Goal: Navigation & Orientation: Find specific page/section

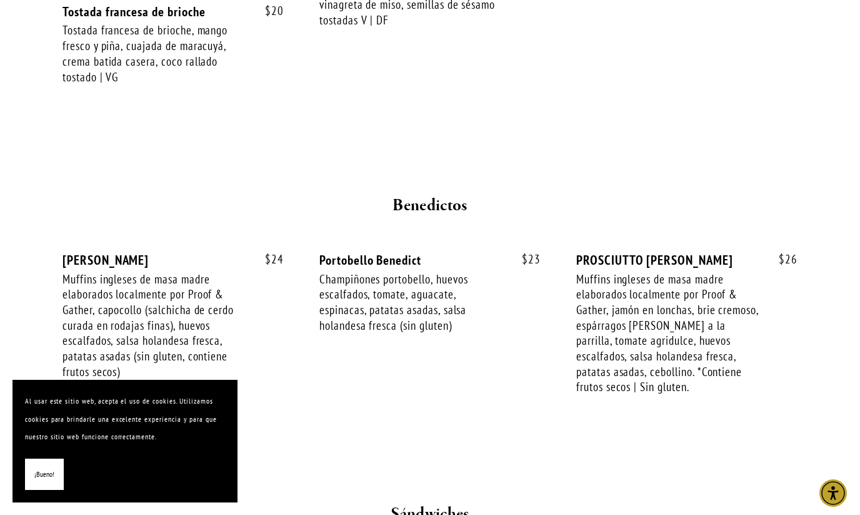
scroll to position [1526, 0]
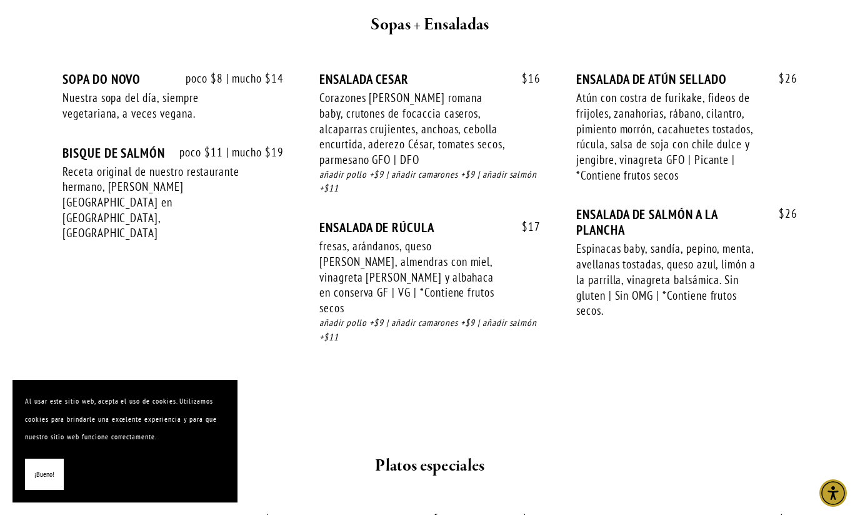
scroll to position [1455, 0]
